Goal: Transaction & Acquisition: Purchase product/service

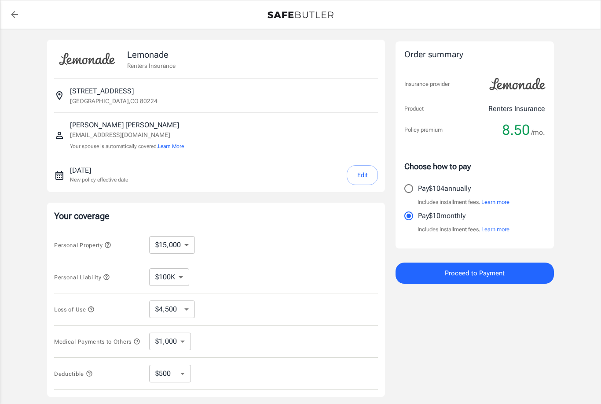
select select "15000"
select select "500"
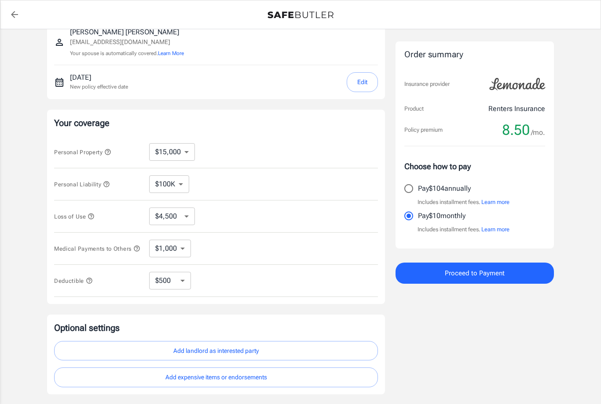
scroll to position [94, 0]
click at [181, 186] on select "$100K $200K $300K $400K $500K" at bounding box center [169, 183] width 40 height 18
click at [186, 154] on select "$10,000 $15,000 $20,000 $25,000 $30,000 $40,000 $50,000 $100K $150K $200K $250K" at bounding box center [172, 151] width 46 height 18
select select "10000"
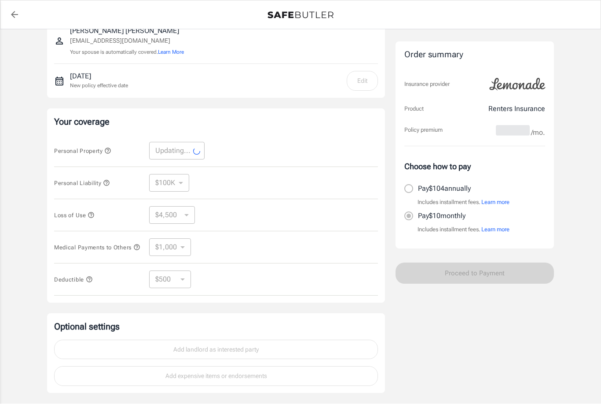
select select "10000"
select select "3000"
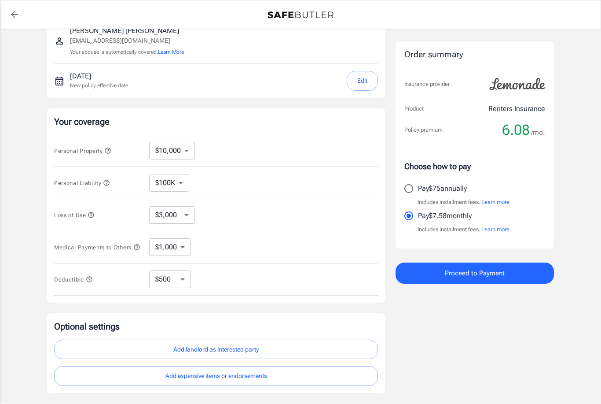
click at [190, 153] on select "$10,000 $15,000 $20,000 $25,000 $30,000 $40,000 $50,000 $100K $150K $200K $250K" at bounding box center [172, 151] width 46 height 18
select select "15000"
select select "4500"
click at [184, 283] on select "$250 $500 $1,000 $2,500" at bounding box center [170, 279] width 42 height 18
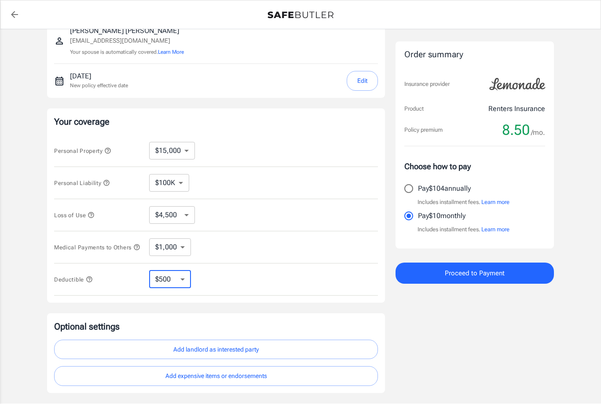
select select "1000"
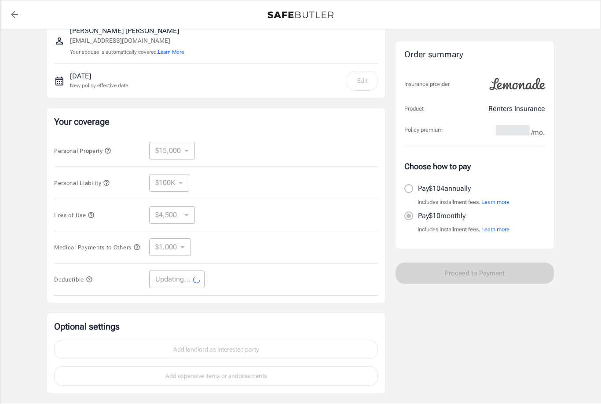
select select "1000"
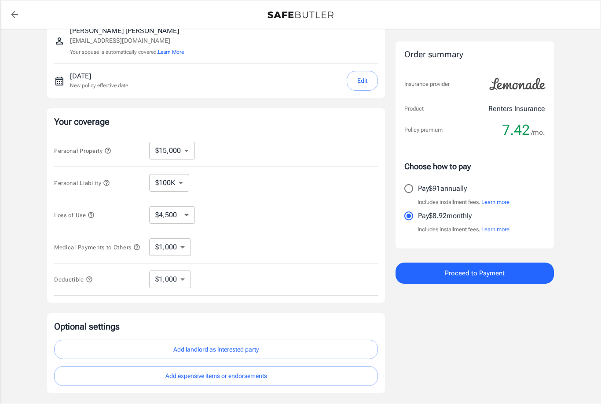
click at [191, 151] on select "$10,000 $15,000 $20,000 $25,000 $30,000 $40,000 $50,000 $100K $150K $200K $250K" at bounding box center [172, 151] width 46 height 18
select select "10000"
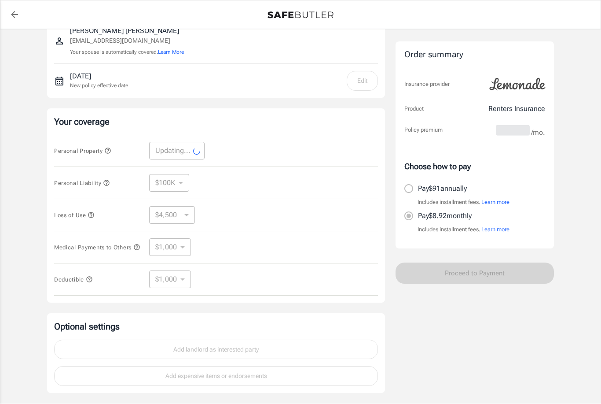
select select "10000"
select select "3000"
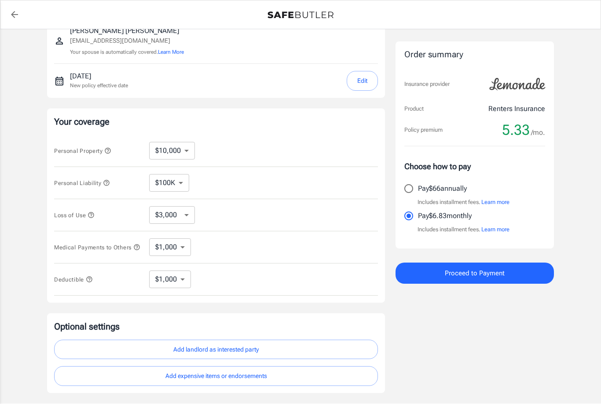
click at [499, 204] on button "Learn more" at bounding box center [495, 202] width 28 height 9
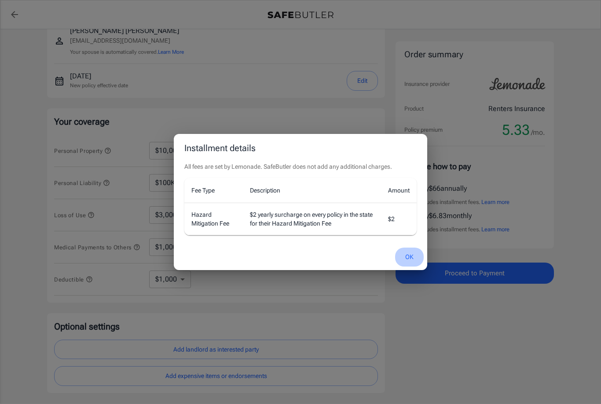
click at [408, 266] on button "OK" at bounding box center [409, 256] width 29 height 19
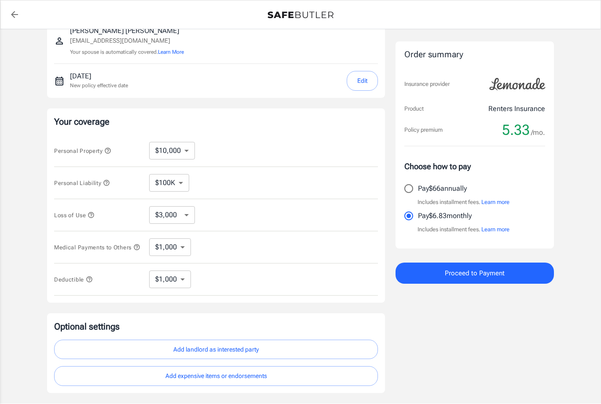
click at [497, 202] on button "Learn more" at bounding box center [495, 202] width 28 height 9
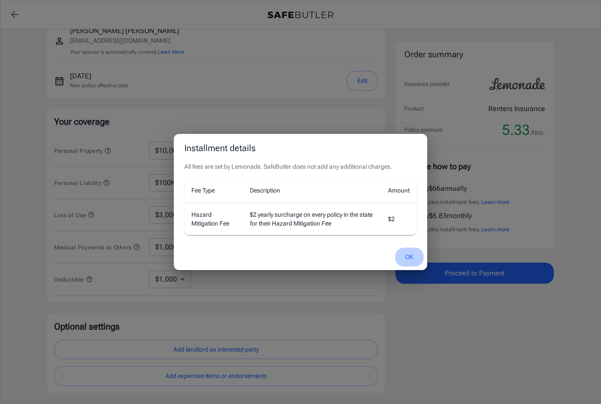
click at [413, 266] on button "OK" at bounding box center [409, 256] width 29 height 19
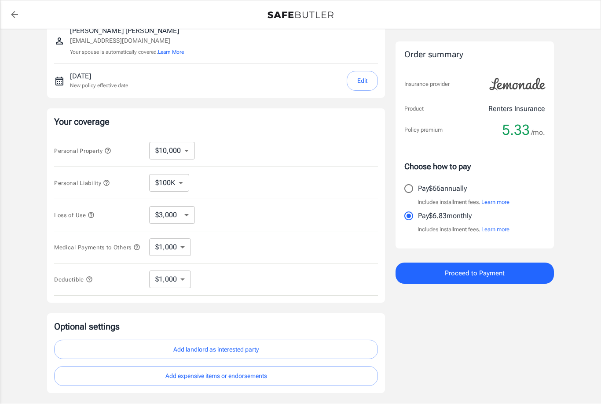
click at [95, 212] on icon "button" at bounding box center [91, 214] width 7 height 7
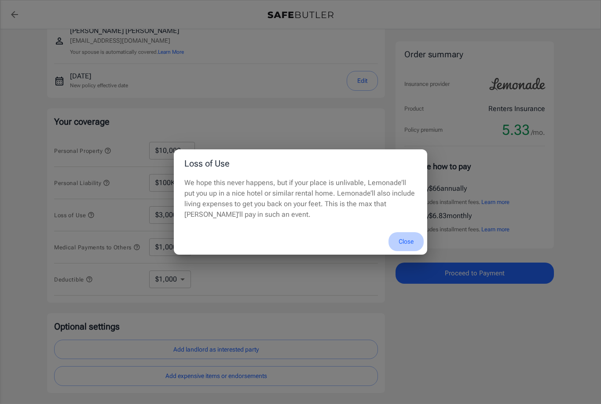
click at [407, 251] on button "Close" at bounding box center [406, 241] width 35 height 19
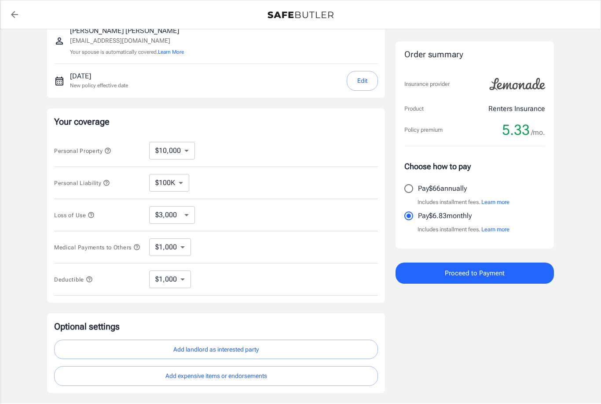
click at [103, 249] on button "Medical Payments to Others" at bounding box center [97, 247] width 86 height 11
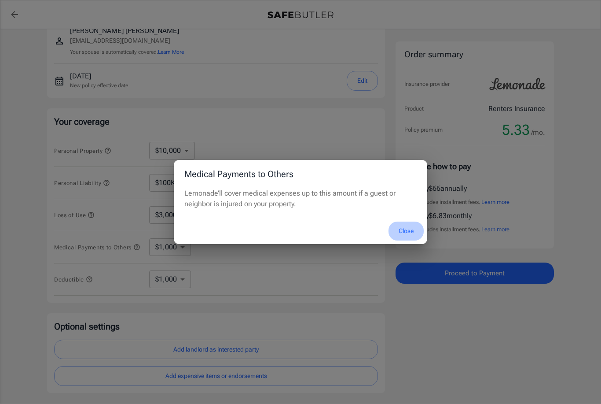
click at [410, 240] on button "Close" at bounding box center [406, 230] width 35 height 19
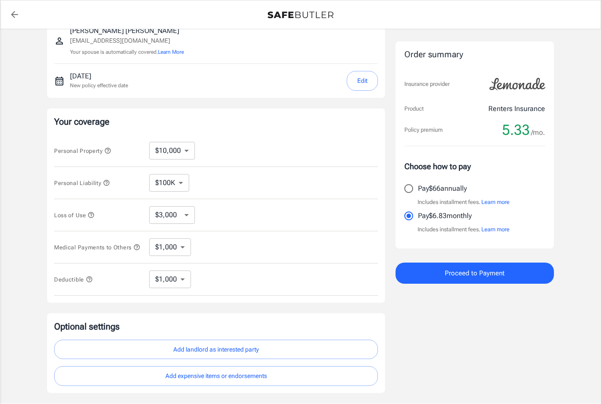
click at [105, 186] on span "Personal Liability" at bounding box center [82, 183] width 56 height 7
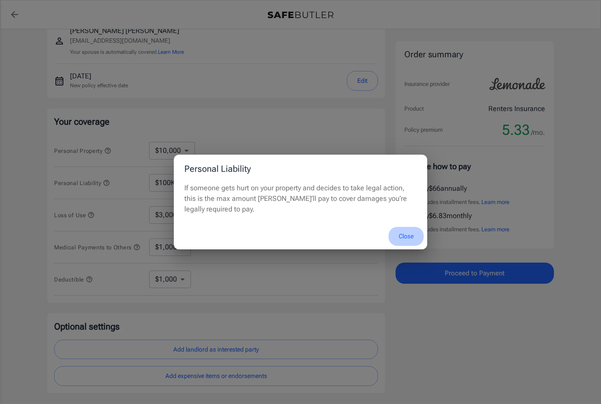
click at [409, 246] on button "Close" at bounding box center [406, 236] width 35 height 19
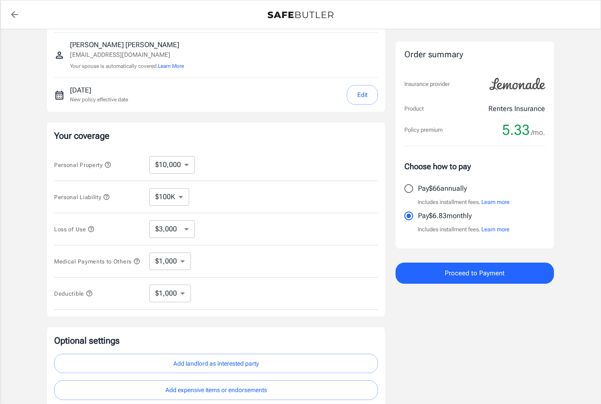
scroll to position [79, 0]
click at [365, 97] on button "Edit" at bounding box center [362, 96] width 31 height 20
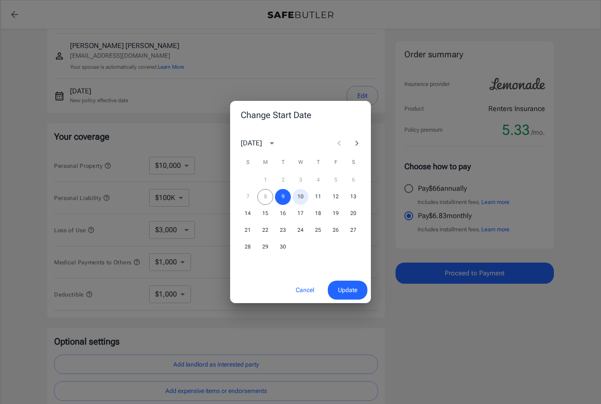
click at [307, 205] on button "10" at bounding box center [301, 197] width 16 height 16
click at [347, 295] on span "Update" at bounding box center [347, 289] width 19 height 11
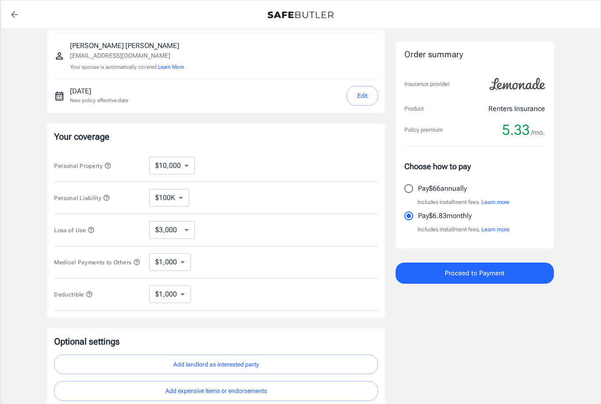
click at [499, 229] on button "Learn more" at bounding box center [495, 229] width 28 height 9
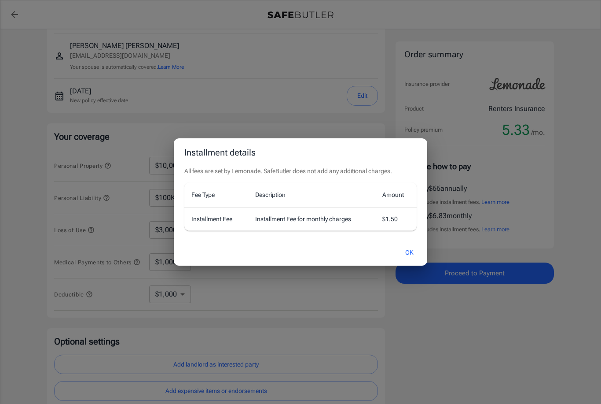
click at [413, 262] on button "OK" at bounding box center [409, 252] width 29 height 19
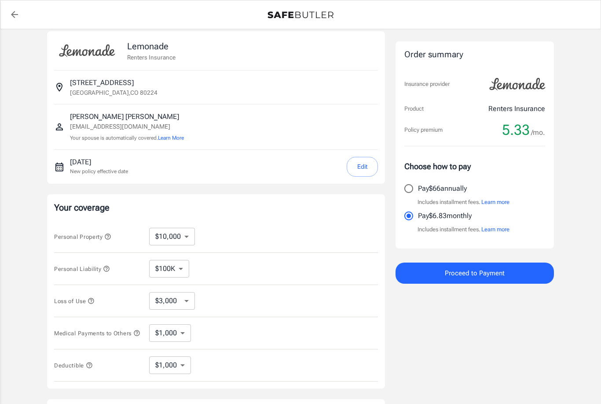
scroll to position [0, 0]
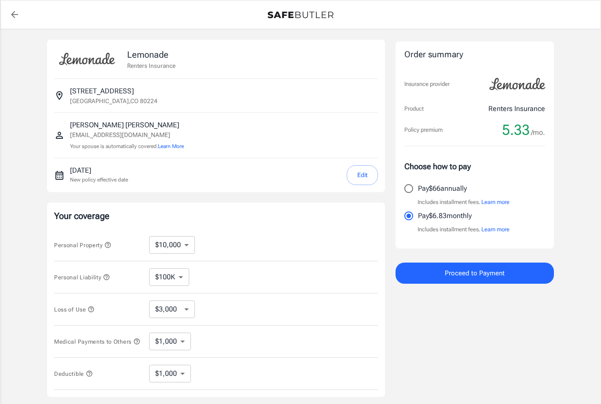
click at [184, 245] on select "$10,000 $15,000 $20,000 $25,000 $30,000 $40,000 $50,000 $100K $150K $200K $250K" at bounding box center [172, 245] width 46 height 18
select select "50000"
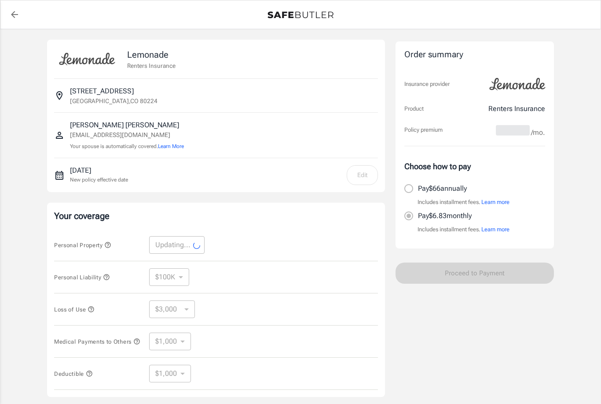
select select "50000"
select select "15000"
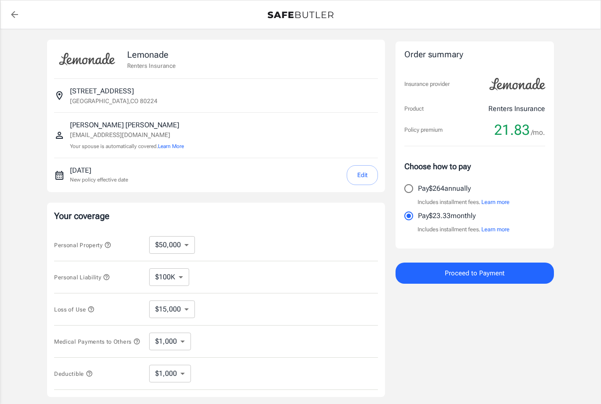
click at [187, 243] on select "$10,000 $15,000 $20,000 $25,000 $30,000 $40,000 $50,000 $100K $150K $200K $250K" at bounding box center [172, 245] width 46 height 18
select select "10000"
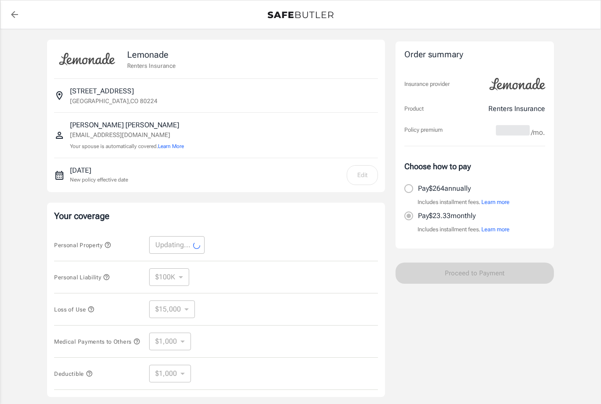
select select "10000"
select select "3000"
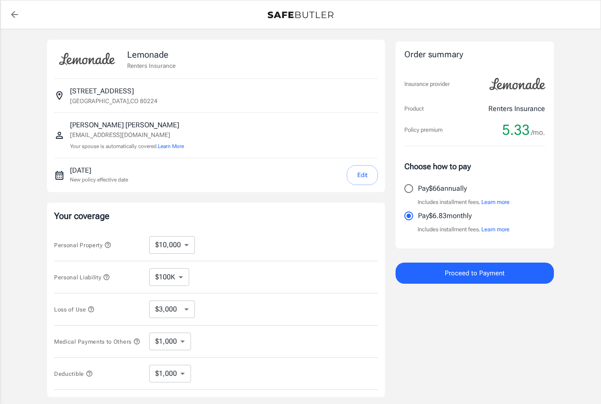
click at [185, 380] on select "$250 $500 $1,000 $2,500" at bounding box center [170, 373] width 42 height 18
select select "250"
click at [185, 376] on select "$250 $500 $1,000 $2,500" at bounding box center [170, 373] width 42 height 18
select select "500"
click at [184, 376] on select "$250 $500 $1,000 $2,500" at bounding box center [170, 373] width 42 height 18
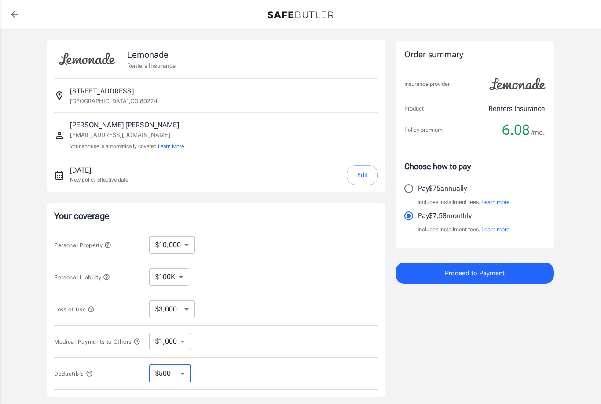
select select "2500"
click at [503, 202] on button "Learn more" at bounding box center [495, 202] width 28 height 9
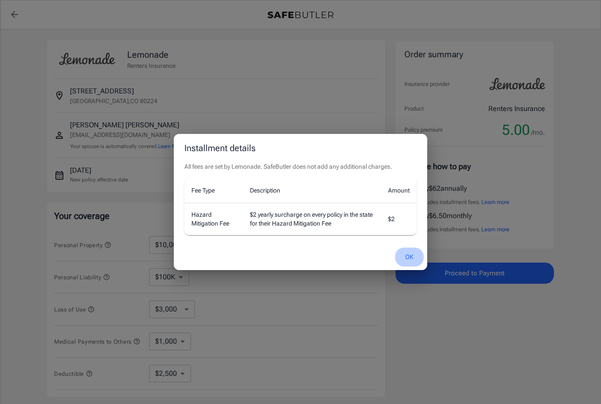
click at [413, 261] on button "OK" at bounding box center [409, 256] width 29 height 19
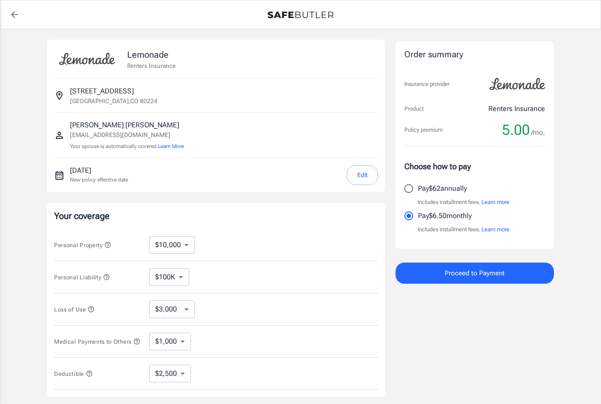
click at [182, 344] on select "$1,000 $2,000 $3,000 $4,000 $5,000" at bounding box center [170, 341] width 42 height 18
click at [180, 282] on select "$100K $200K $300K $400K $500K" at bounding box center [169, 277] width 40 height 18
click at [189, 378] on select "$250 $500 $1,000 $2,500" at bounding box center [170, 373] width 42 height 18
select select "1000"
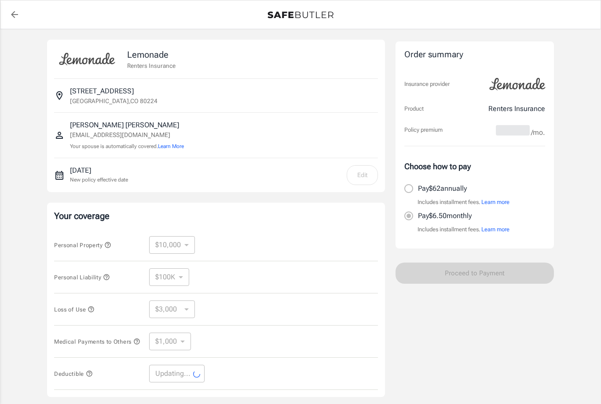
select select "1000"
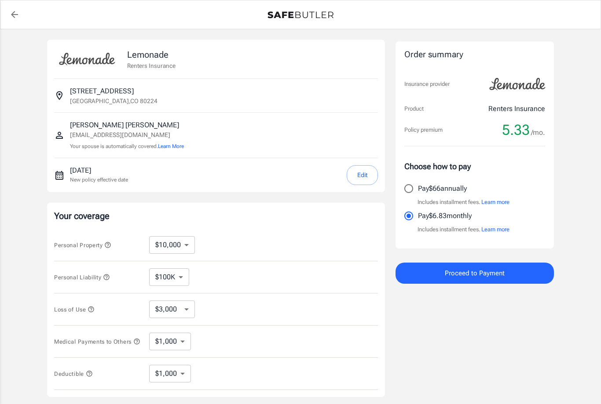
click at [191, 312] on select "$3,000 $6,000 $12,000 $21,000 $36,000 $60,000 $96,000 $153K $198K" at bounding box center [172, 309] width 46 height 18
select select "6000"
click at [90, 308] on icon "button" at bounding box center [91, 309] width 6 height 6
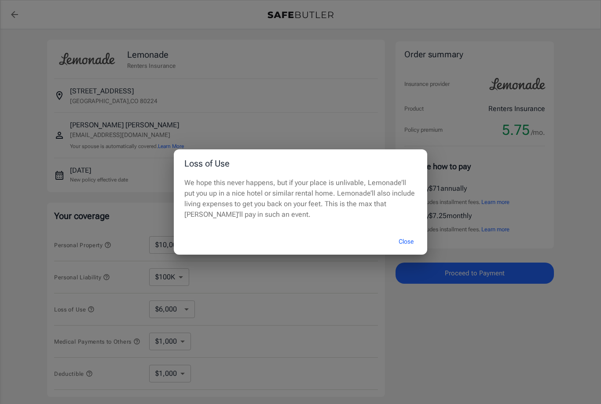
click at [408, 242] on button "Close" at bounding box center [406, 241] width 35 height 19
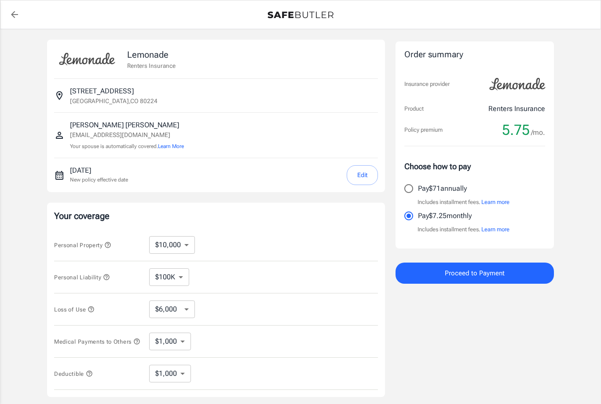
click at [193, 312] on select "$3,000 $6,000 $12,000 $21,000 $36,000 $60,000 $96,000 $153K $198K" at bounding box center [172, 309] width 46 height 18
select select "3000"
click at [187, 377] on select "$250 $500 $1,000 $2,500" at bounding box center [170, 373] width 42 height 18
select select "2500"
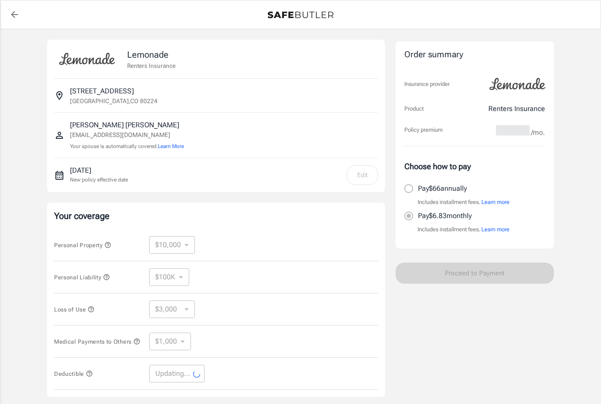
select select "2500"
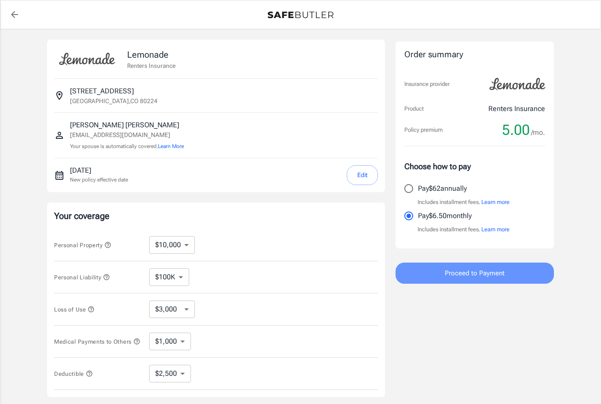
click at [465, 275] on span "Proceed to Payment" at bounding box center [475, 272] width 60 height 11
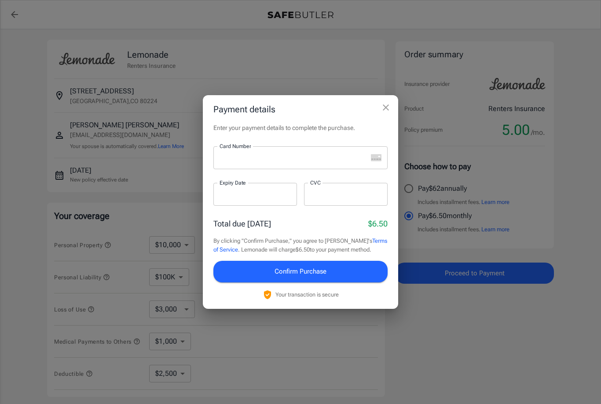
click at [384, 108] on icon "close" at bounding box center [386, 107] width 11 height 11
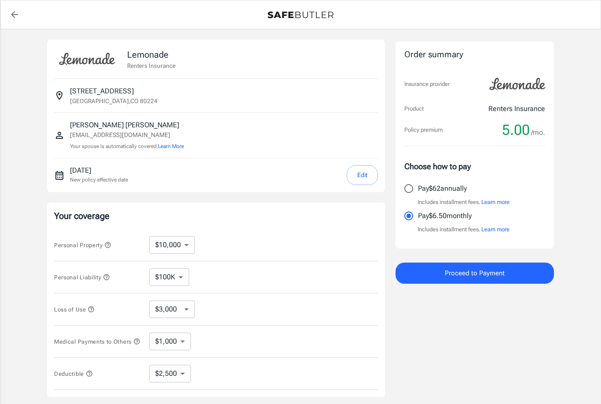
click at [410, 187] on input "Pay $62 annually" at bounding box center [409, 188] width 18 height 18
radio input "true"
click at [456, 275] on span "Proceed to Payment" at bounding box center [475, 272] width 60 height 11
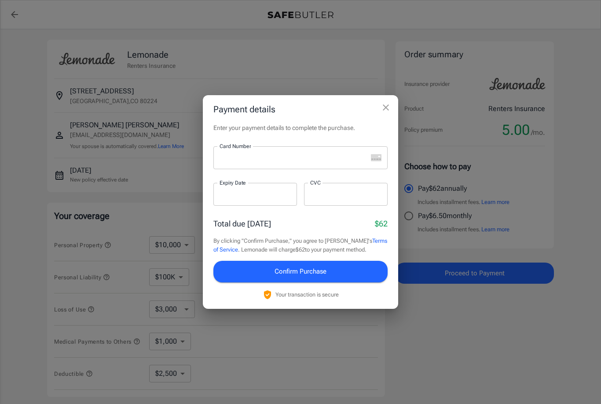
click at [385, 105] on icon "close" at bounding box center [386, 107] width 11 height 11
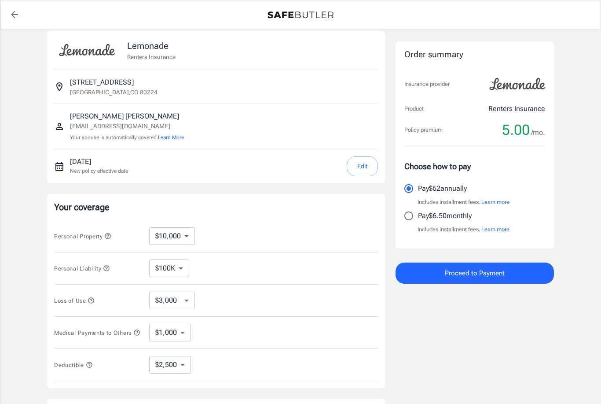
scroll to position [13, 0]
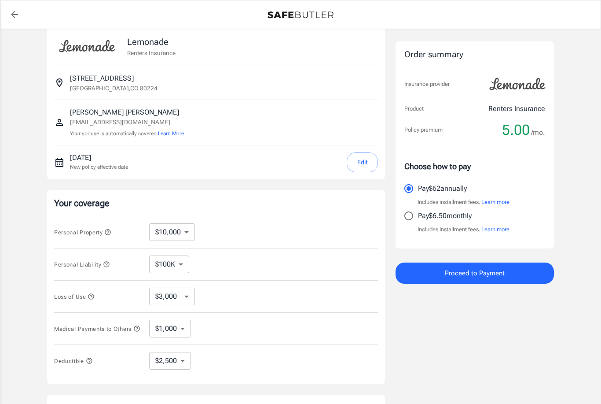
click at [455, 273] on span "Proceed to Payment" at bounding box center [475, 272] width 60 height 11
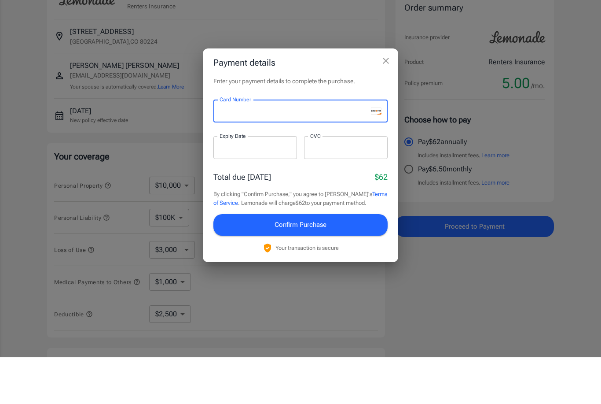
click at [224, 190] on iframe at bounding box center [255, 194] width 71 height 8
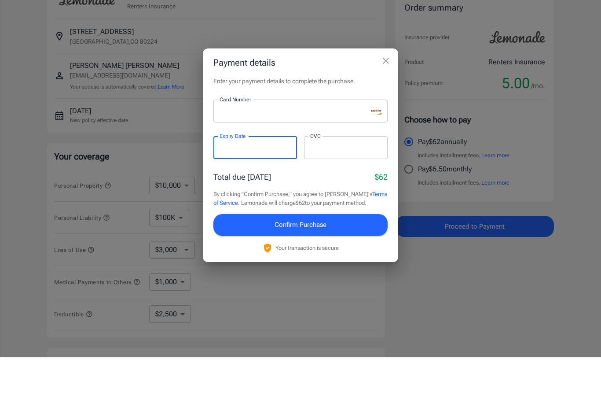
click at [336, 190] on iframe at bounding box center [345, 194] width 71 height 8
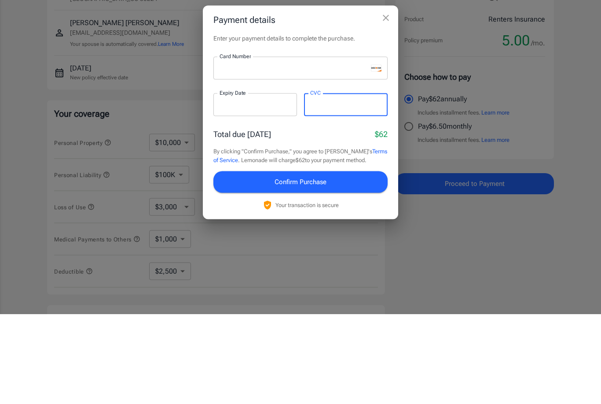
click at [308, 265] on span "Confirm Purchase" at bounding box center [301, 270] width 52 height 11
